Goal: Check status: Check status

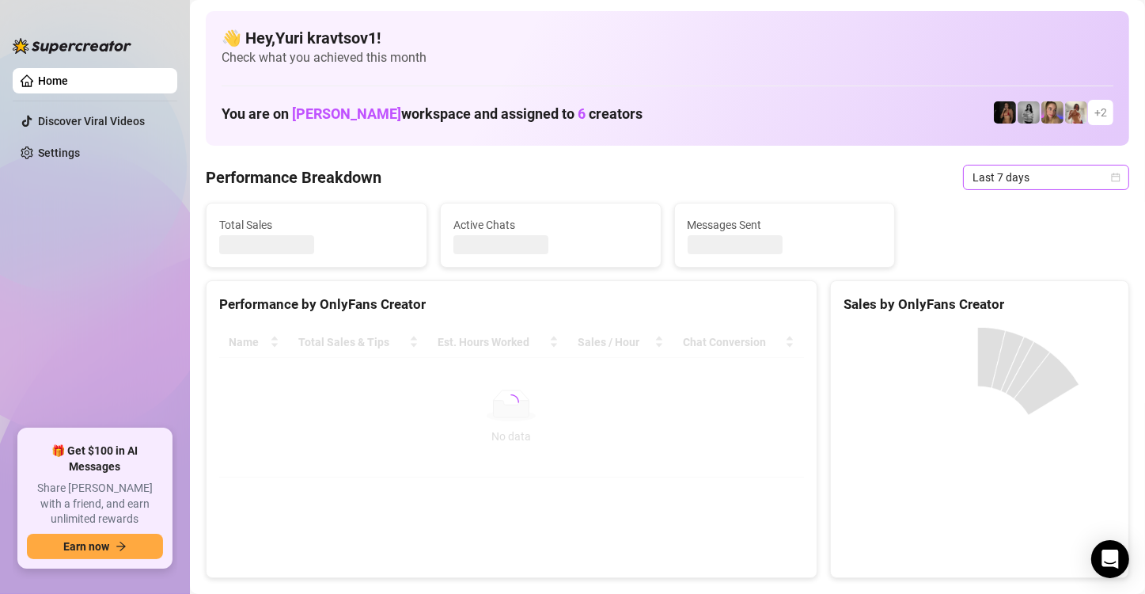
click at [1095, 171] on span "Last 7 days" at bounding box center [1046, 177] width 147 height 24
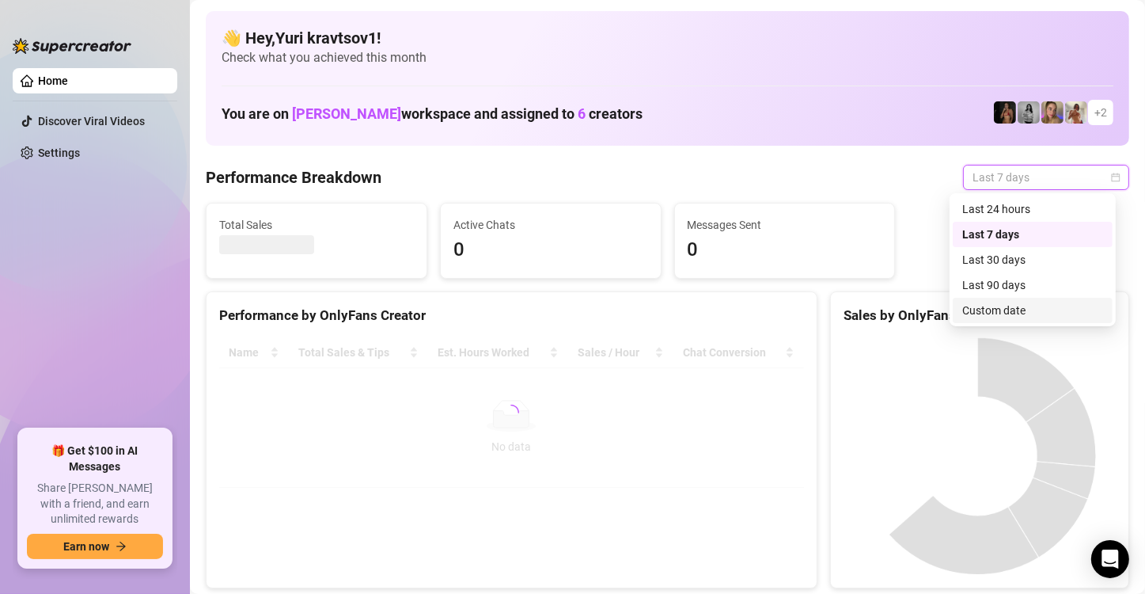
click at [1030, 307] on div "Custom date" at bounding box center [1032, 310] width 141 height 17
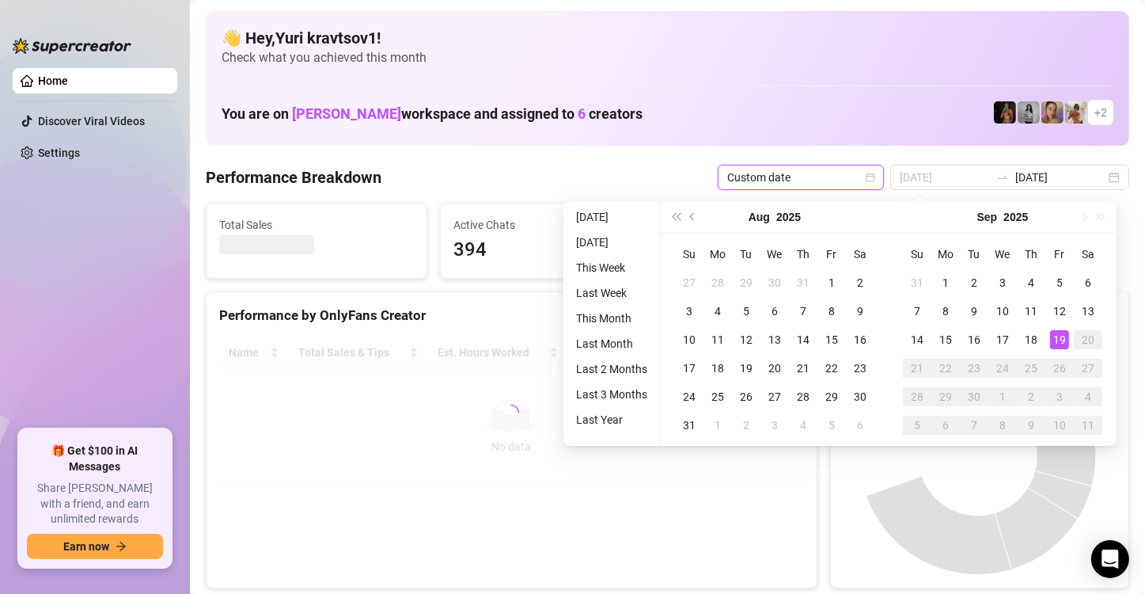
click at [1057, 339] on div "19" at bounding box center [1059, 339] width 19 height 19
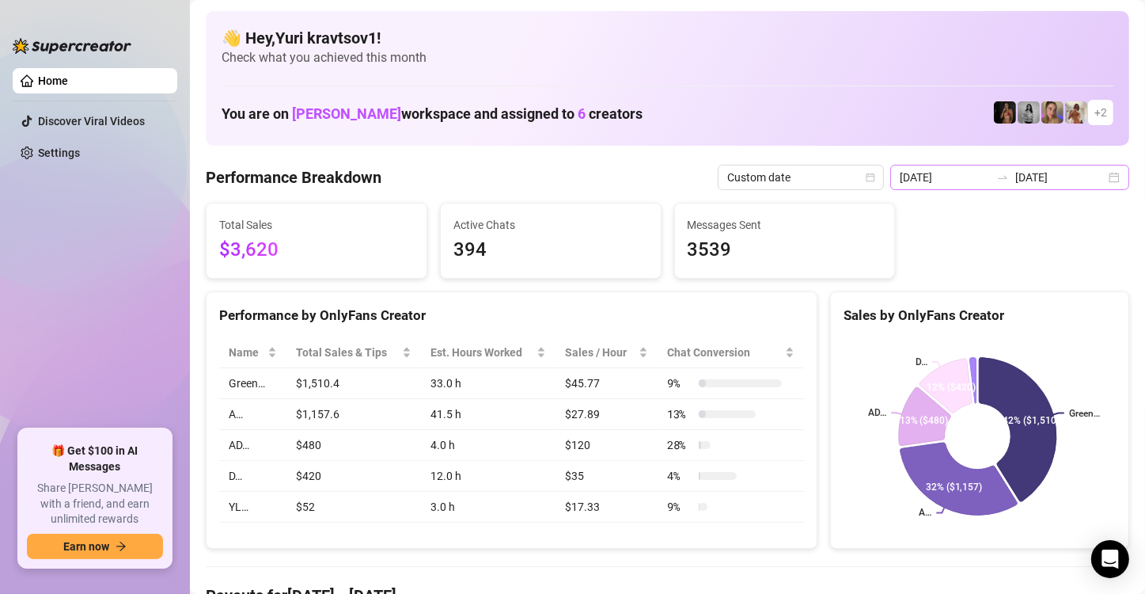
click at [1100, 173] on div "2025-09-12 2025-09-19" at bounding box center [1009, 177] width 239 height 25
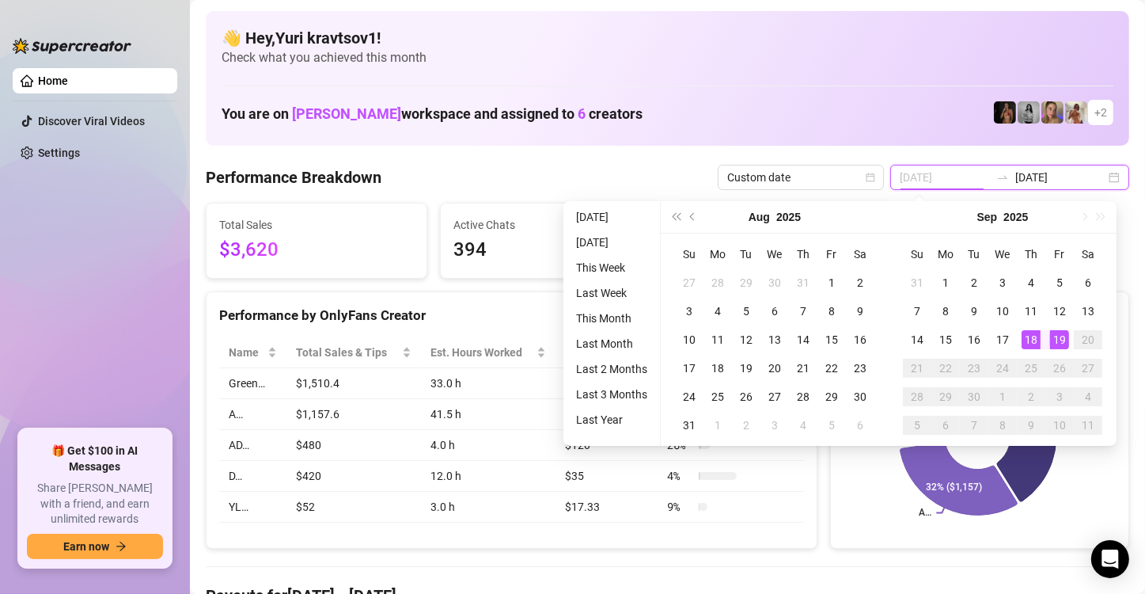
type input "[DATE]"
click at [1054, 332] on div "19" at bounding box center [1059, 339] width 19 height 19
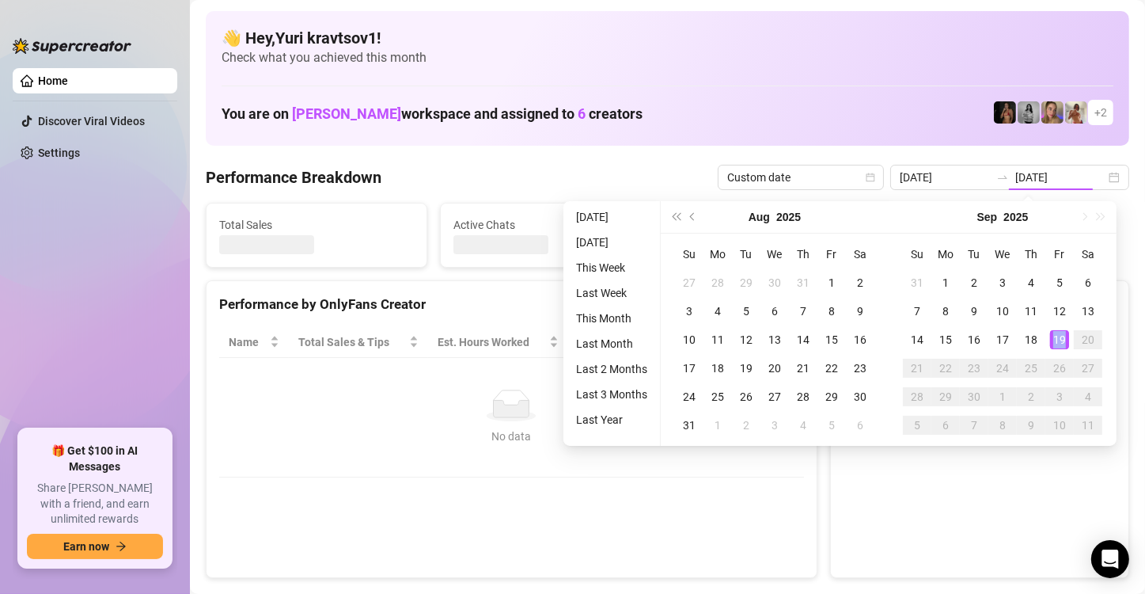
type input "[DATE]"
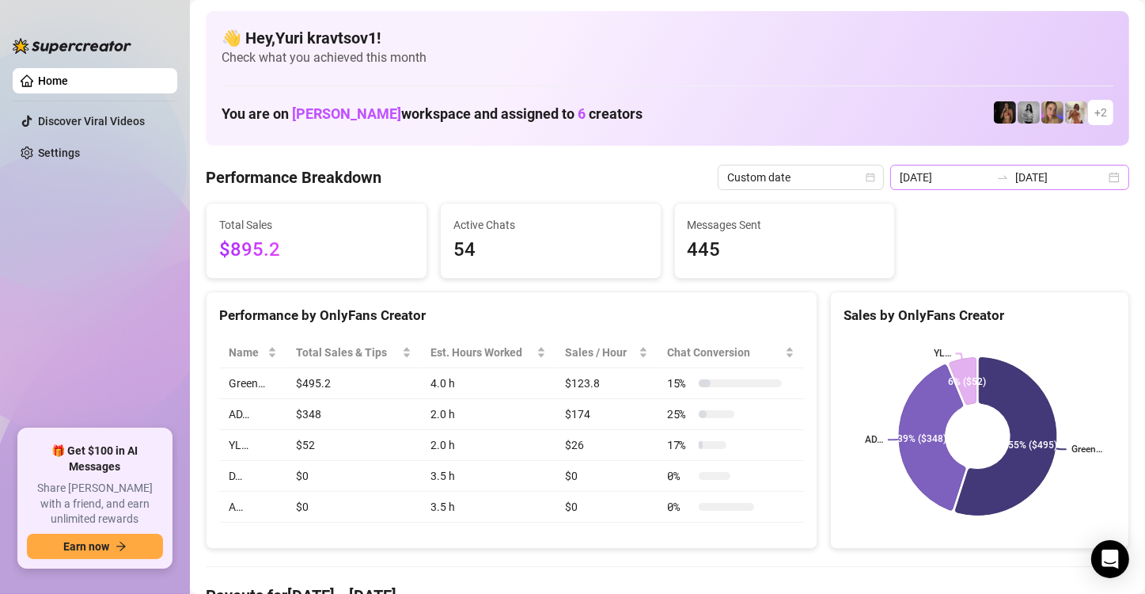
click at [1104, 183] on div "2025-09-19 2025-09-19" at bounding box center [1009, 177] width 239 height 25
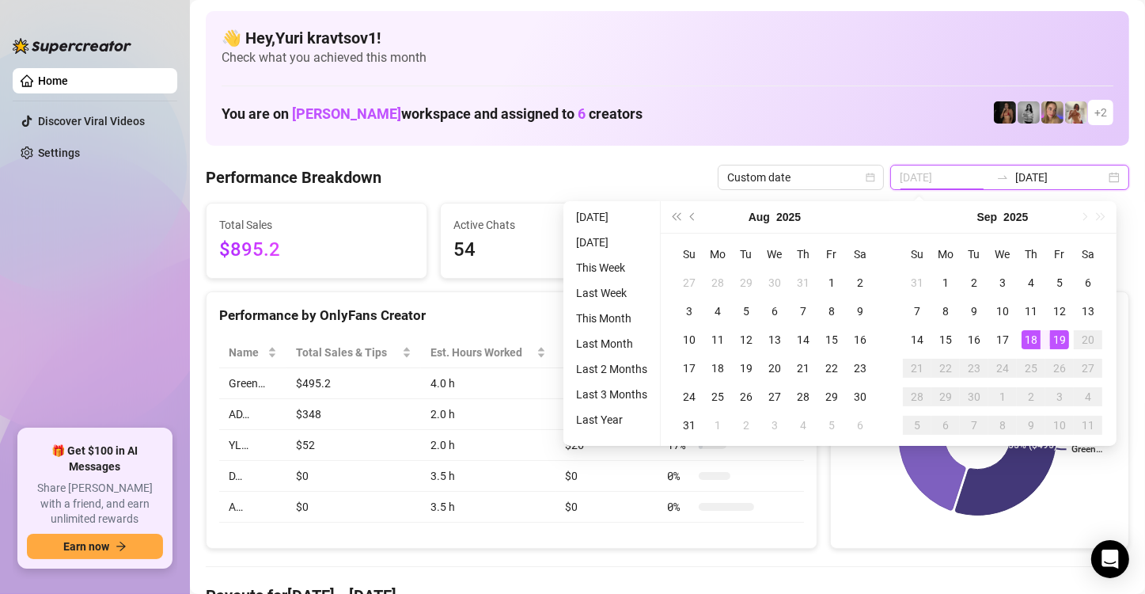
type input "[DATE]"
click at [1061, 345] on div "19" at bounding box center [1059, 339] width 19 height 19
